Goal: Navigation & Orientation: Go to known website

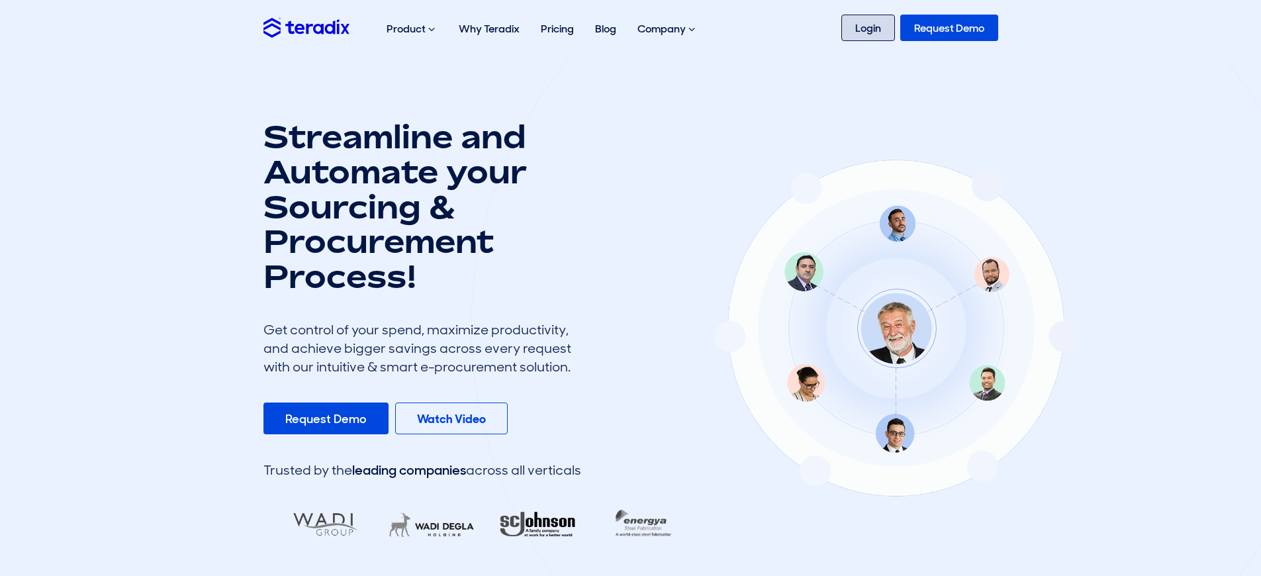
click at [866, 41] on link "Login" at bounding box center [868, 28] width 54 height 26
